Goal: Find contact information: Find contact information

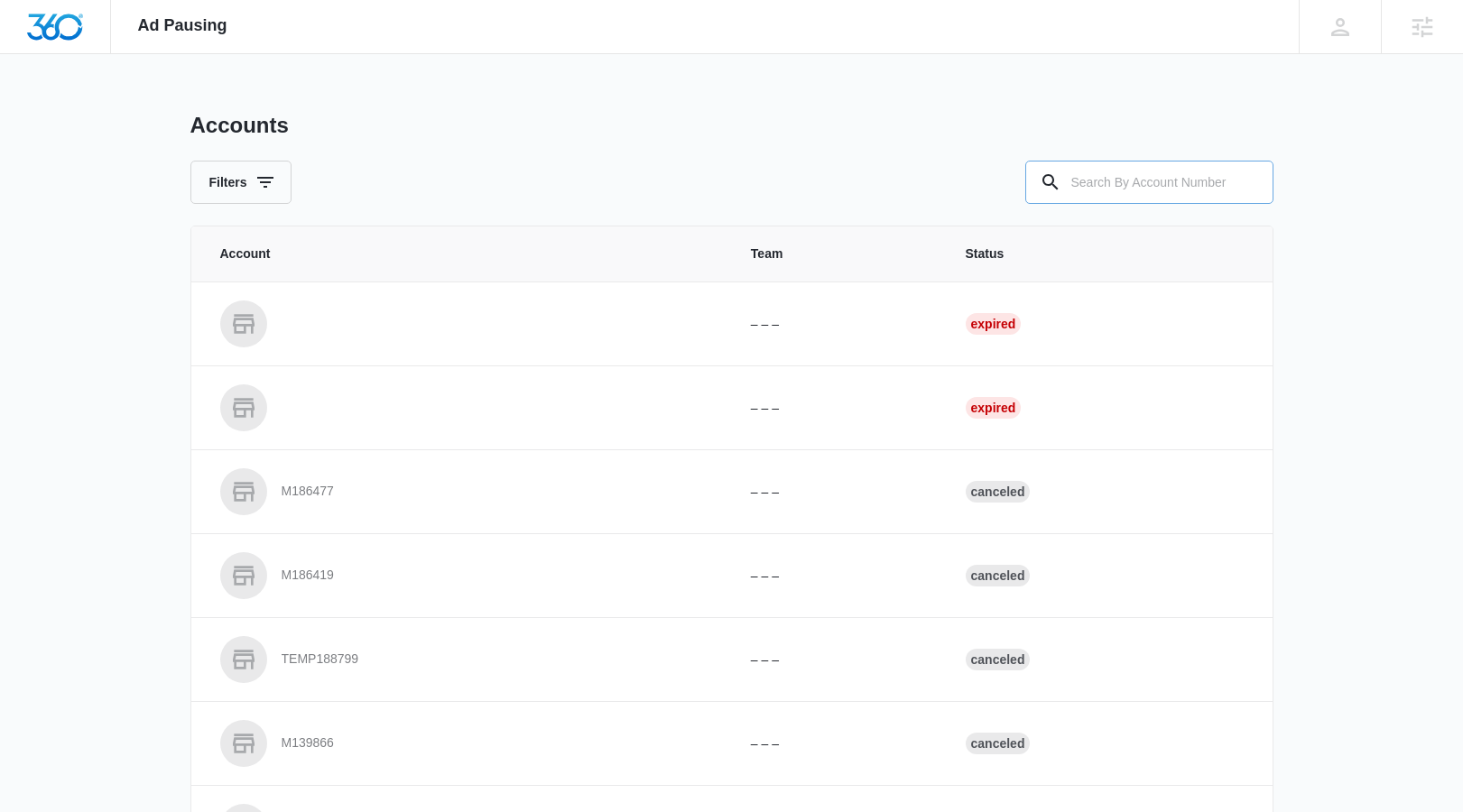
click at [1216, 186] on input "text" at bounding box center [1149, 182] width 248 height 43
paste input "M335767"
type input "M335767"
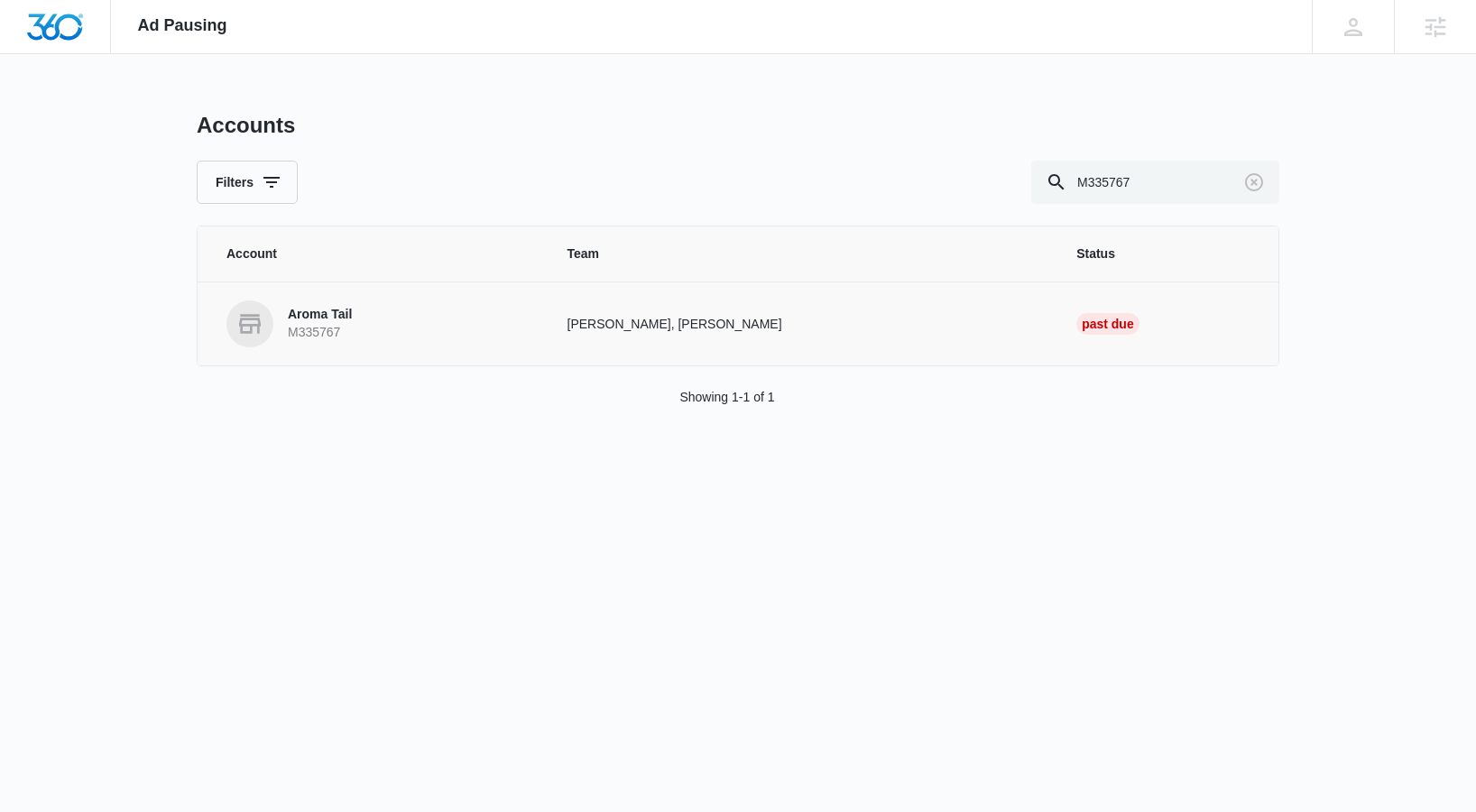
click at [334, 308] on p "Aroma Tail" at bounding box center [320, 315] width 64 height 18
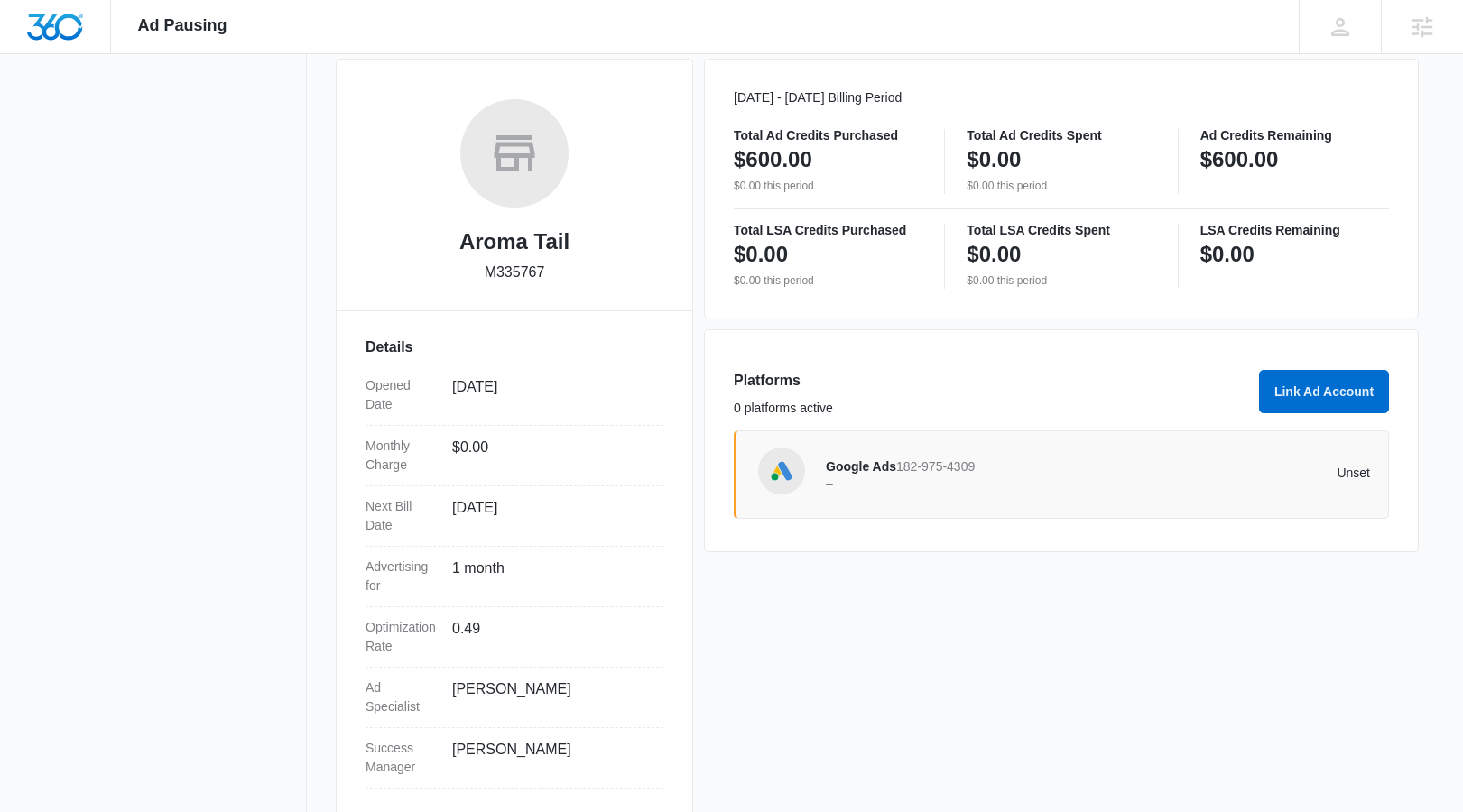
scroll to position [275, 0]
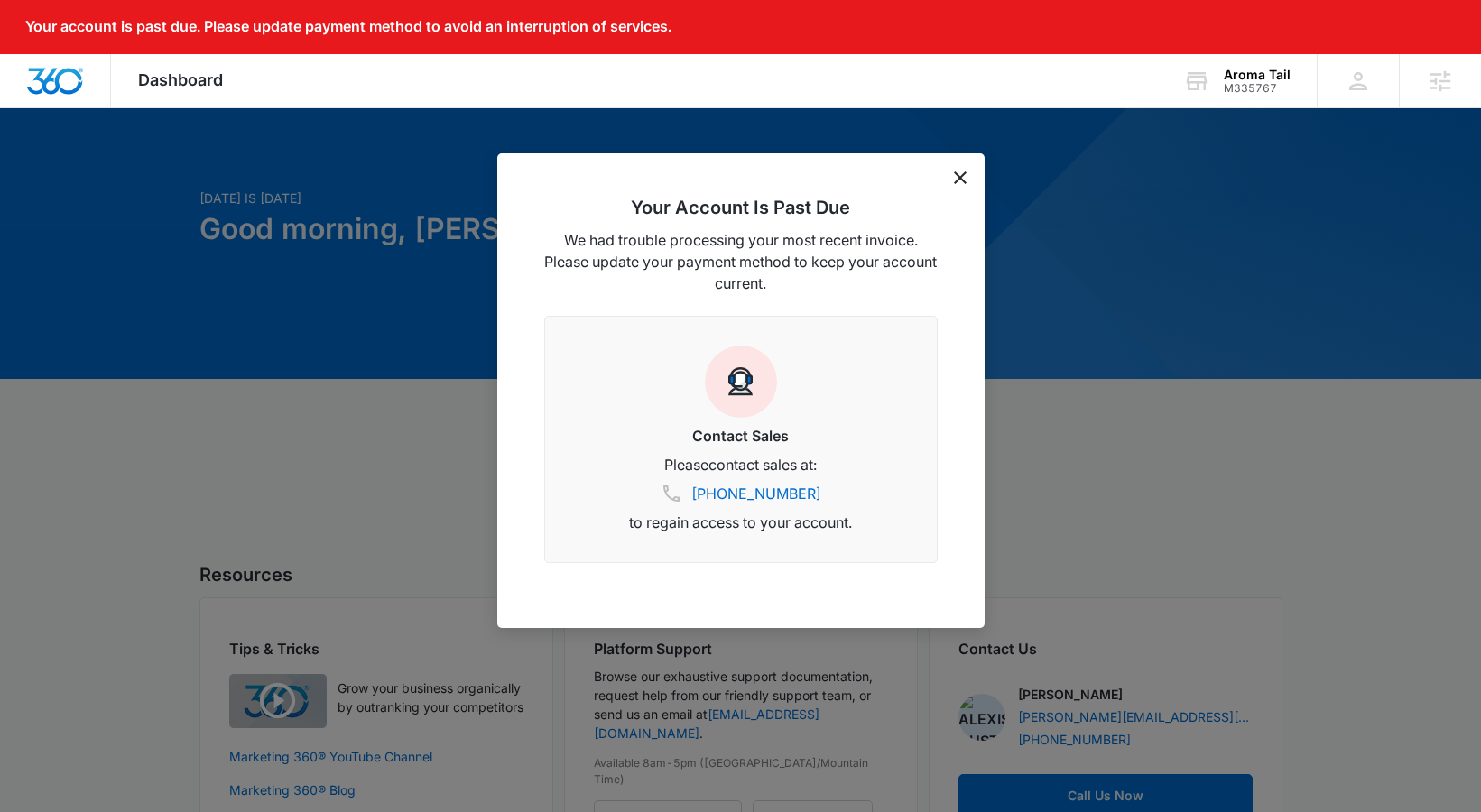
click at [964, 172] on icon "dismiss this dialog" at bounding box center [960, 178] width 13 height 13
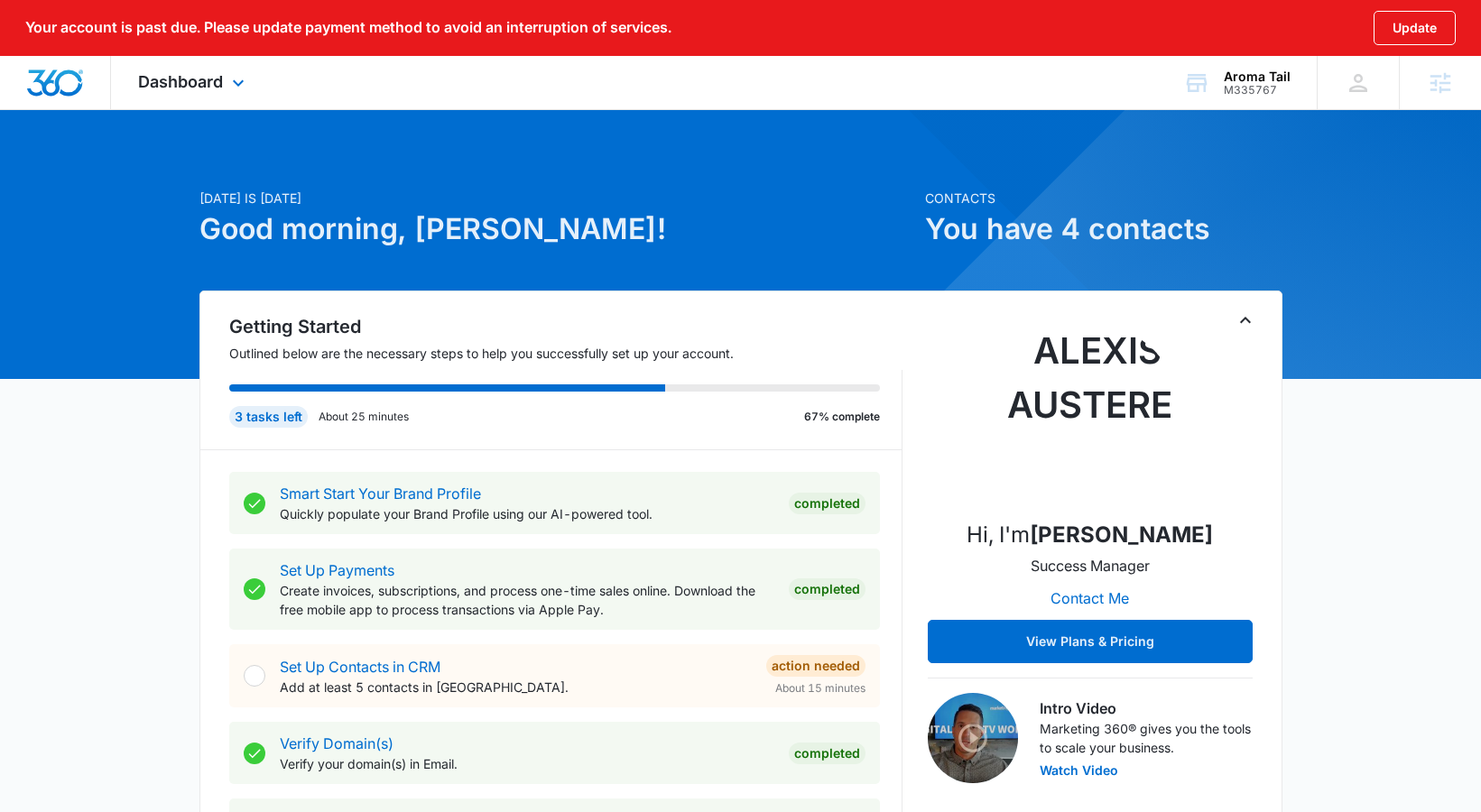
click at [224, 103] on div "Dashboard Apps Reputation Websites Forms CRM Email Social Shop Content Ads Inte…" at bounding box center [193, 82] width 165 height 53
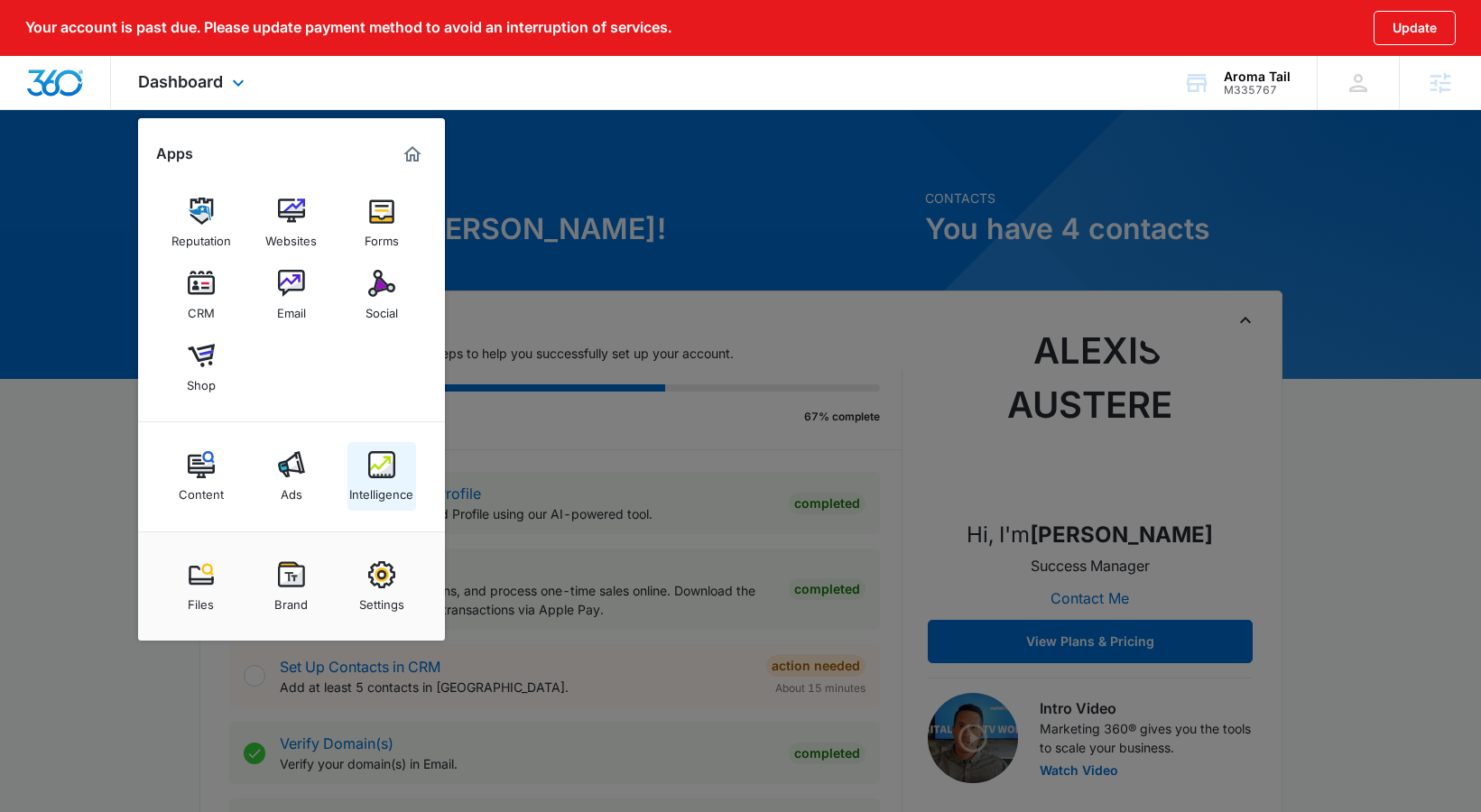
click at [399, 469] on link "Intelligence" at bounding box center [382, 475] width 69 height 69
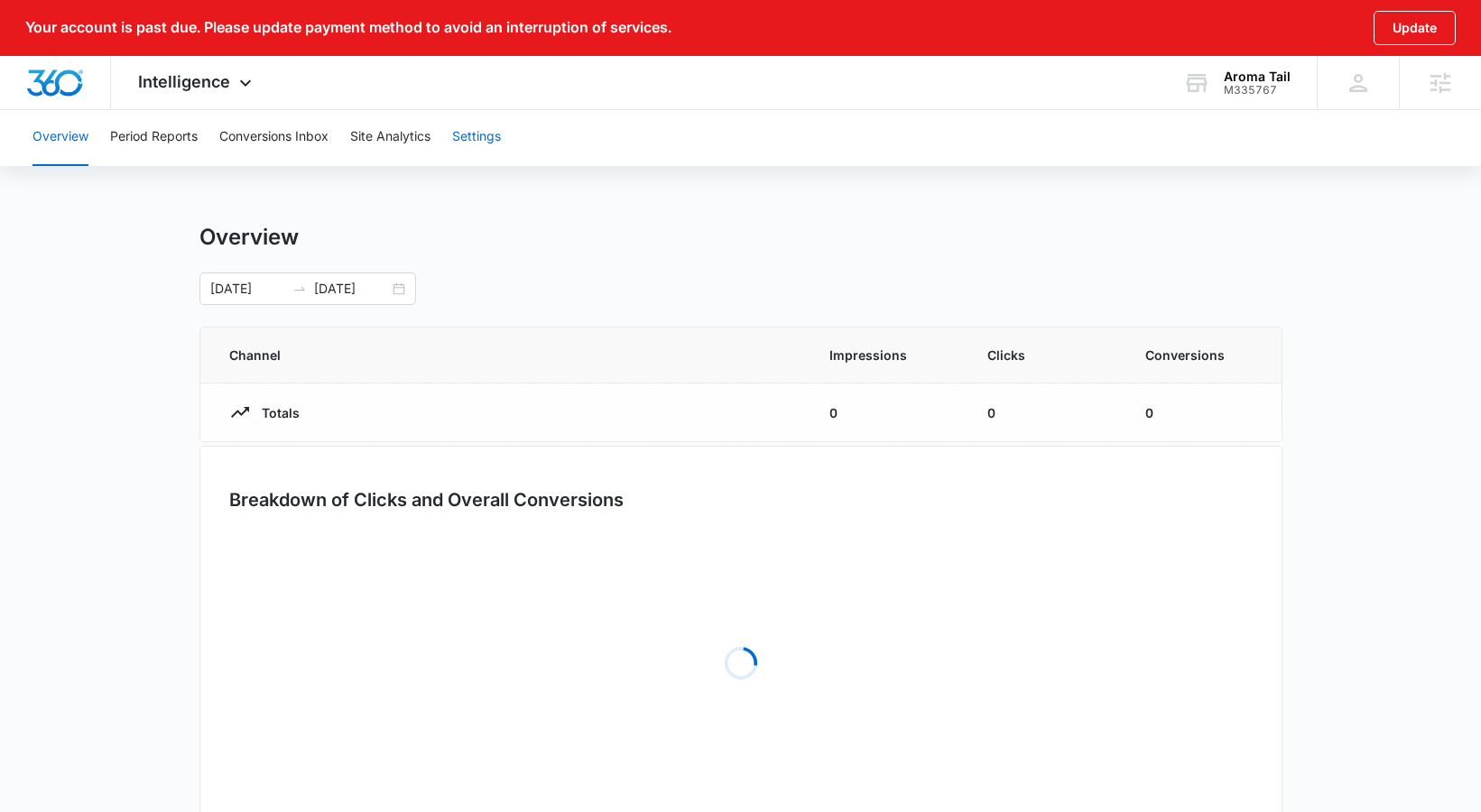
click at [465, 149] on button "Settings" at bounding box center [476, 137] width 49 height 58
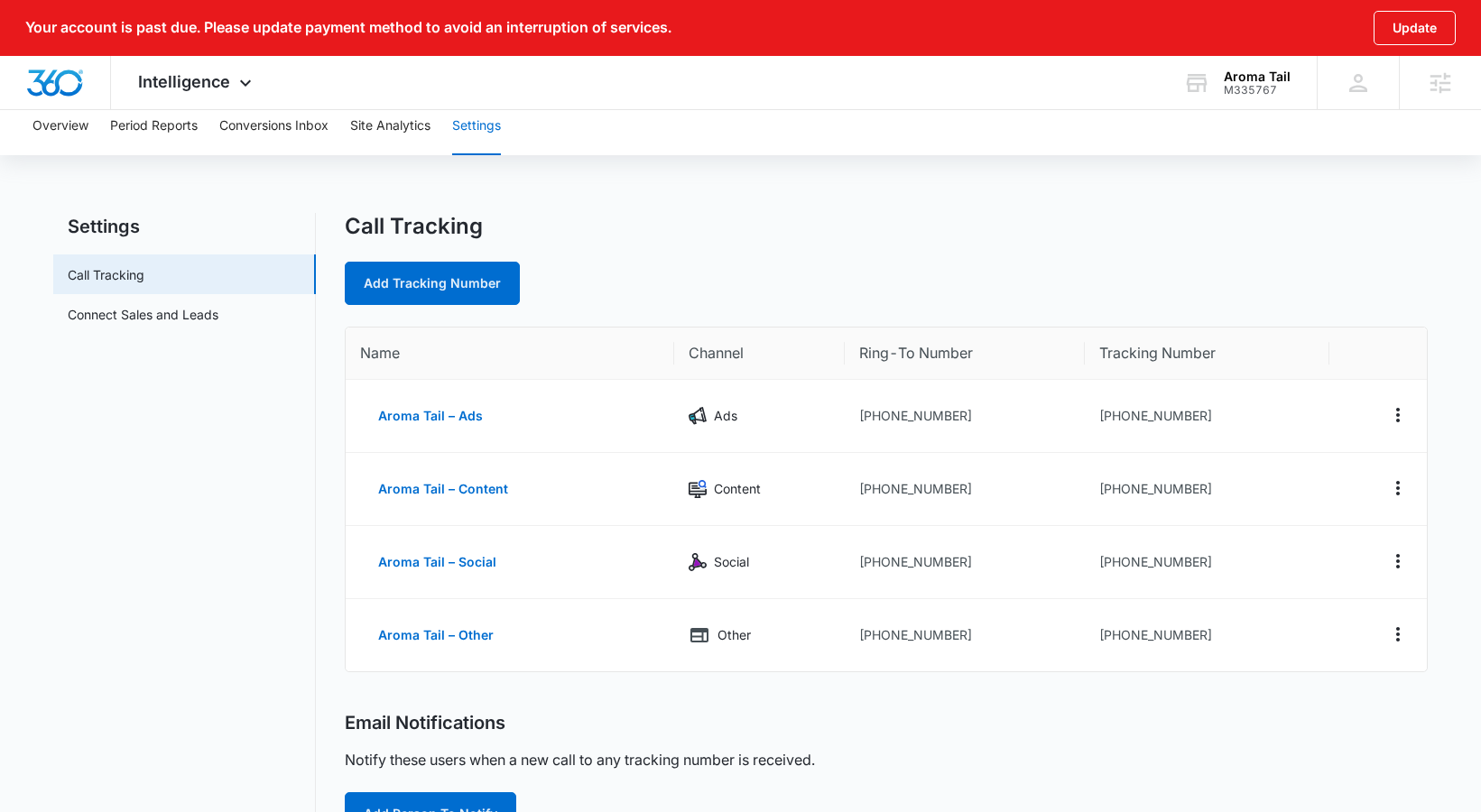
scroll to position [15, 0]
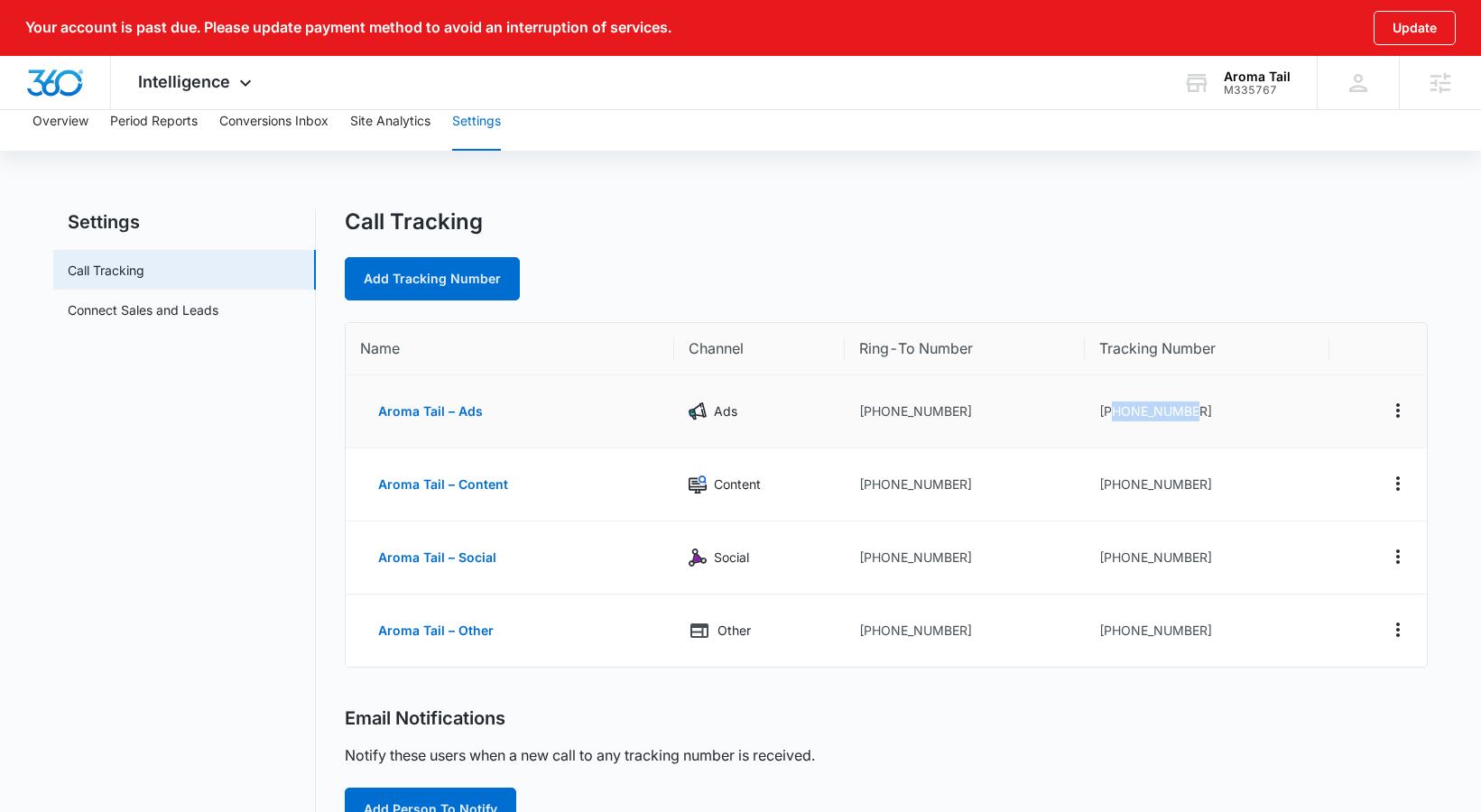
drag, startPoint x: 1110, startPoint y: 405, endPoint x: 1224, endPoint y: 406, distance: 114.0
click at [1224, 406] on td "+13053403185" at bounding box center [1206, 411] width 245 height 73
copy td "3053403185"
